Goal: Task Accomplishment & Management: Use online tool/utility

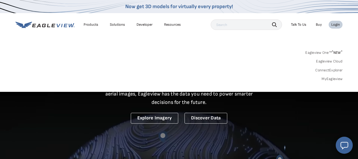
click at [337, 26] on div "Login" at bounding box center [336, 24] width 9 height 5
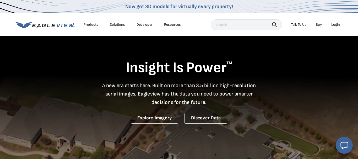
click at [339, 23] on div "Login" at bounding box center [336, 24] width 9 height 5
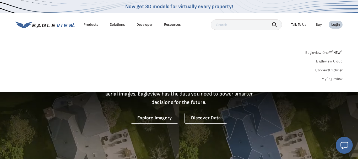
click at [331, 78] on link "MyEagleview" at bounding box center [332, 79] width 21 height 5
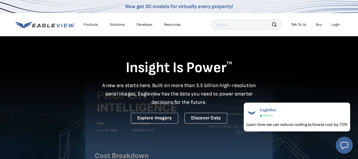
click at [336, 24] on div "Login" at bounding box center [336, 24] width 9 height 5
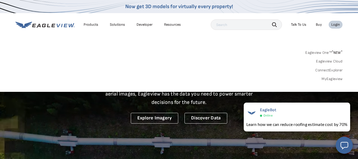
click at [327, 51] on link "Eagleview One™ * NEW *" at bounding box center [324, 52] width 37 height 6
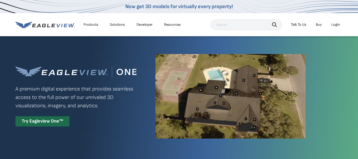
click at [337, 24] on div "Login" at bounding box center [336, 24] width 9 height 5
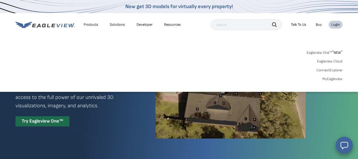
click at [337, 24] on div "Login" at bounding box center [336, 24] width 9 height 5
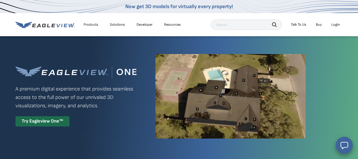
click at [337, 24] on div "Login" at bounding box center [336, 24] width 9 height 5
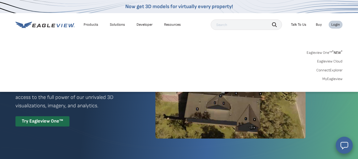
click at [337, 24] on div "Login" at bounding box center [336, 24] width 9 height 5
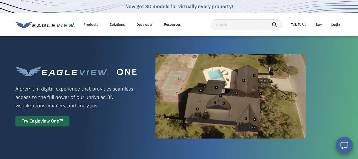
click at [337, 24] on div "Login" at bounding box center [336, 24] width 9 height 5
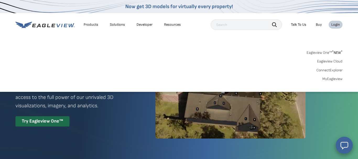
click at [324, 54] on link "Eagleview One™ * NEW *" at bounding box center [325, 52] width 36 height 6
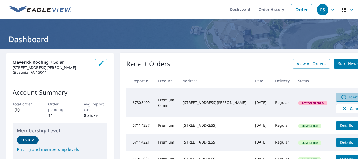
click at [339, 97] on span "Identify" at bounding box center [352, 97] width 26 height 6
click at [358, 128] on button "filesDropdownBtn-67114337" at bounding box center [363, 125] width 11 height 8
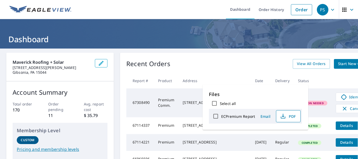
click at [280, 116] on icon "button" at bounding box center [283, 116] width 6 height 6
click at [212, 68] on div "Recent Orders View All Orders Start New Order Report # Product Address Date Del…" at bounding box center [249, 124] width 259 height 142
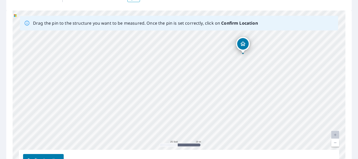
scroll to position [57, 0]
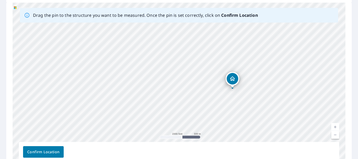
scroll to position [87, 0]
